Goal: Use online tool/utility

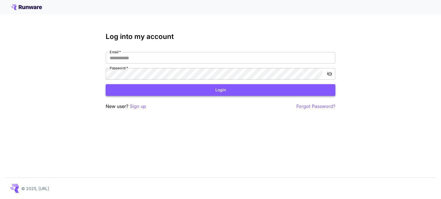
type input "**********"
click at [204, 94] on button "Login" at bounding box center [220, 90] width 229 height 12
